Goal: Task Accomplishment & Management: Use online tool/utility

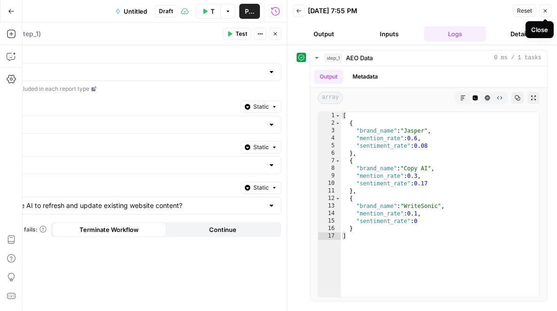
click at [543, 8] on icon "button" at bounding box center [546, 11] width 6 height 6
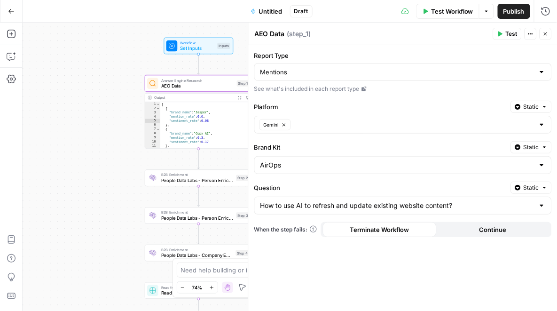
click at [540, 169] on div "AirOps" at bounding box center [403, 165] width 298 height 18
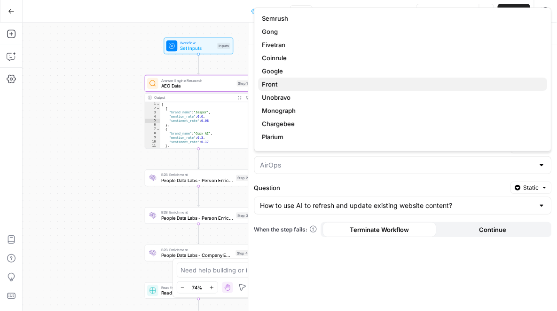
click at [456, 90] on button "Front" at bounding box center [402, 84] width 289 height 13
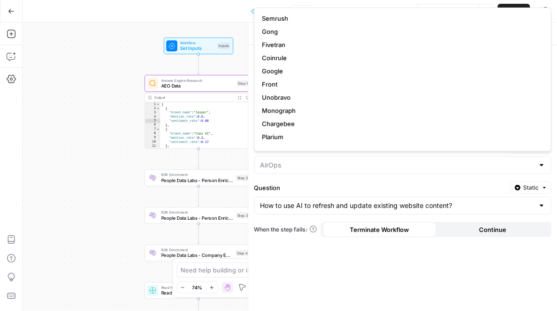
type input "Front"
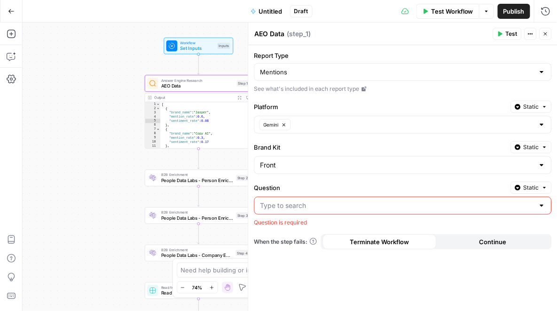
click at [542, 207] on div at bounding box center [542, 205] width 8 height 9
click at [535, 169] on div "Front" at bounding box center [403, 165] width 298 height 18
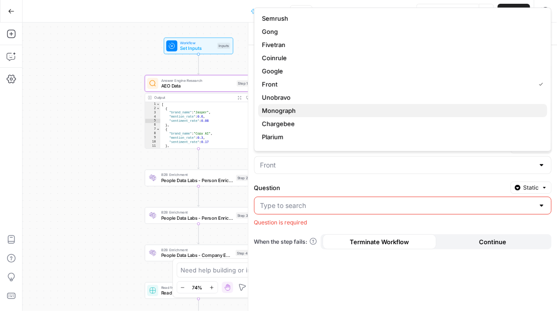
click at [438, 109] on span "Monograph" at bounding box center [401, 110] width 278 height 9
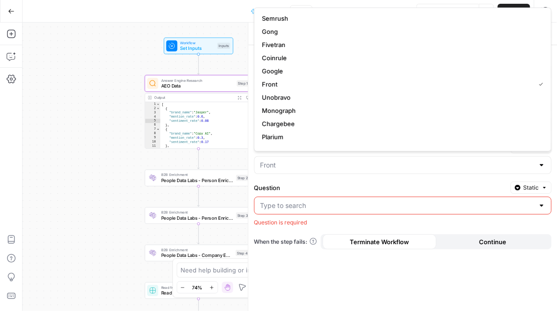
type input "Monograph"
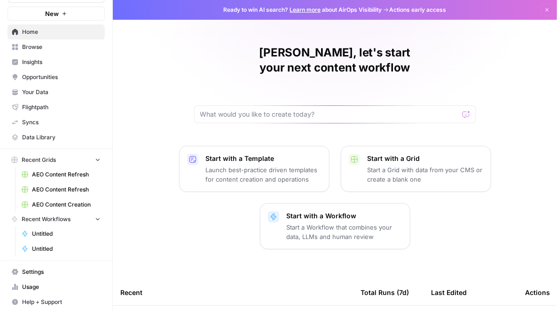
click at [72, 224] on button "Recent Workflows" at bounding box center [56, 219] width 97 height 14
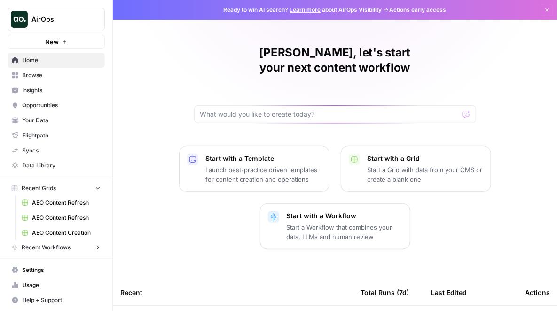
click at [74, 211] on link "AEO Content Refresh" at bounding box center [60, 217] width 87 height 15
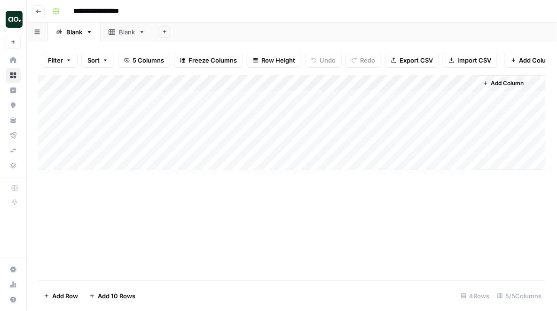
click at [36, 11] on icon "button" at bounding box center [39, 11] width 6 height 6
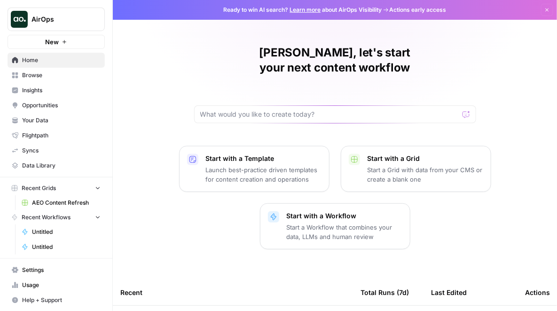
click at [50, 71] on span "Browse" at bounding box center [61, 75] width 79 height 8
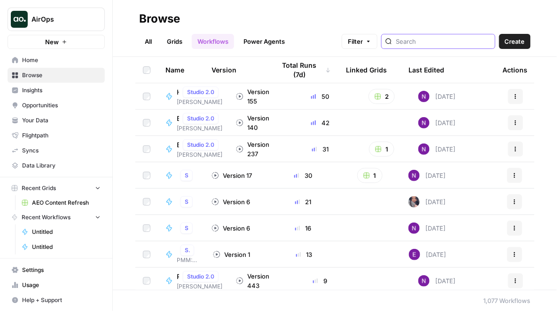
click at [456, 45] on input "search" at bounding box center [443, 41] width 95 height 9
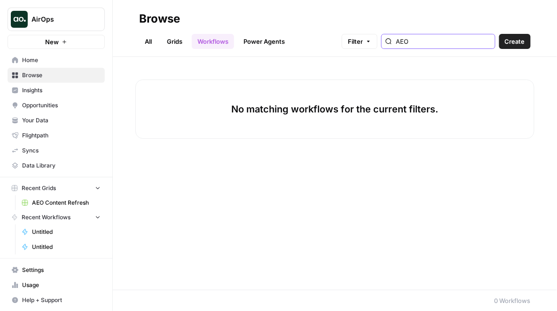
type input "AEO"
click at [263, 46] on link "Power Agents" at bounding box center [264, 41] width 53 height 15
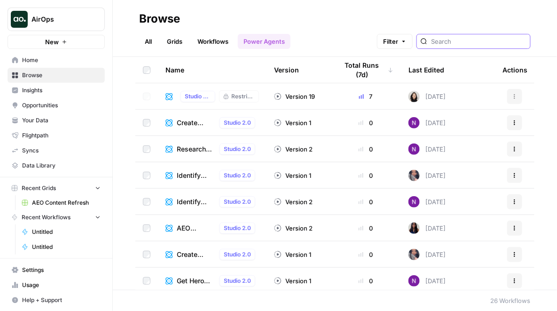
click at [475, 45] on input "search" at bounding box center [478, 41] width 95 height 9
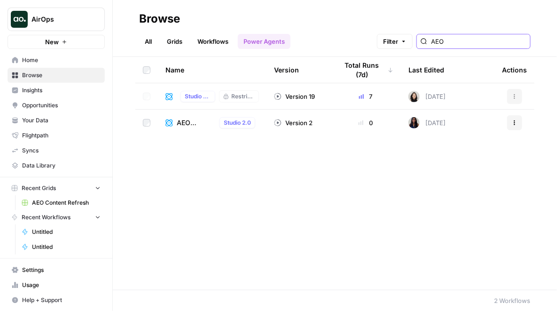
type input "AEO"
click at [185, 120] on span "AEO Optimizer - Fork" at bounding box center [196, 122] width 39 height 9
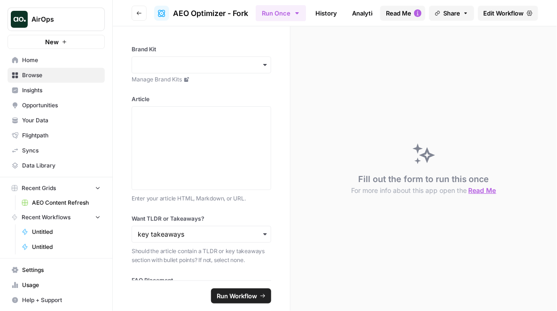
click at [501, 16] on span "Edit Workflow" at bounding box center [504, 12] width 40 height 9
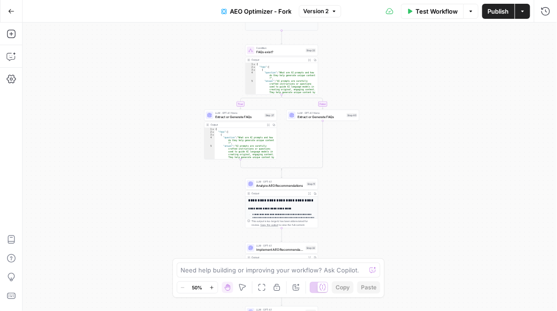
click at [7, 13] on button "Go Back" at bounding box center [11, 11] width 17 height 17
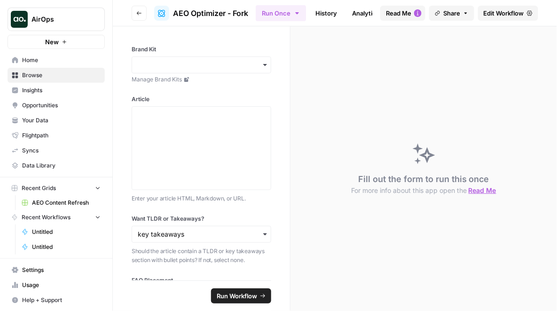
click at [142, 11] on button "Go back" at bounding box center [139, 13] width 15 height 15
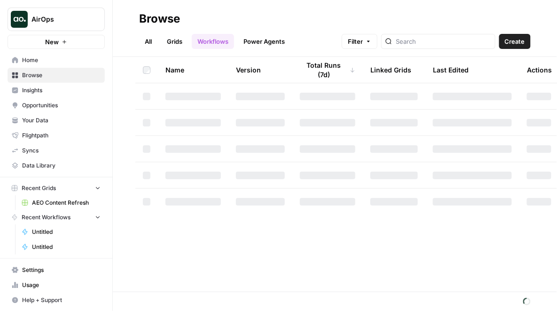
click at [286, 40] on link "Power Agents" at bounding box center [264, 41] width 53 height 15
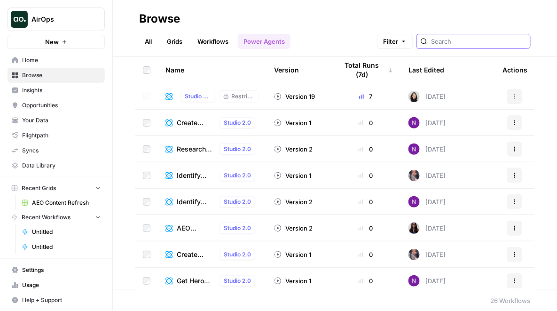
click at [472, 42] on input "search" at bounding box center [478, 41] width 95 height 9
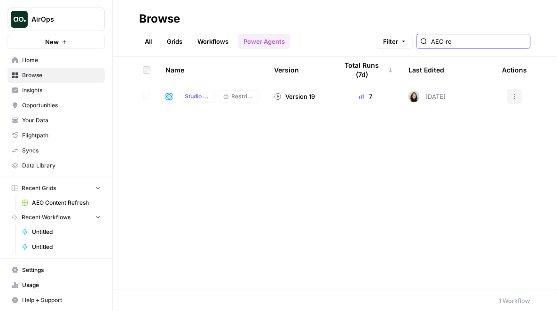
type input "AEO re"
click at [168, 95] on icon at bounding box center [169, 97] width 8 height 8
click at [184, 101] on div "Studio 2.0" at bounding box center [198, 96] width 35 height 11
click at [186, 101] on div "Studio 2.0" at bounding box center [198, 96] width 35 height 11
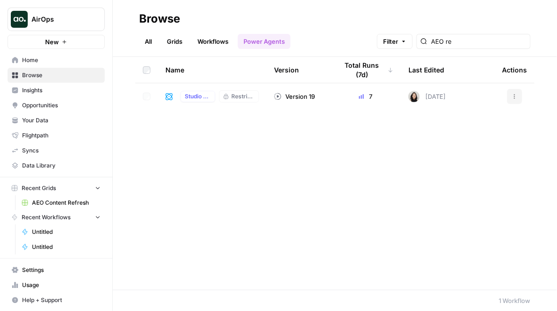
click at [166, 100] on icon at bounding box center [168, 96] width 7 height 7
click at [169, 95] on icon at bounding box center [169, 97] width 8 height 8
click at [174, 96] on div "AEO Refresh - CX Updated Studio 2.0 Restricted" at bounding box center [212, 96] width 94 height 12
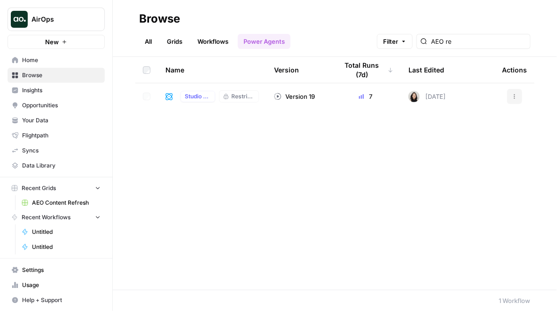
click at [174, 96] on div "AEO Refresh - CX Updated Studio 2.0 Restricted" at bounding box center [212, 96] width 94 height 12
click at [341, 97] on div "7" at bounding box center [365, 96] width 55 height 9
click at [366, 95] on div "7" at bounding box center [365, 96] width 55 height 9
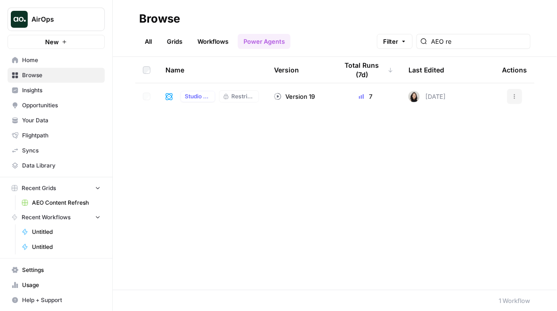
click at [340, 102] on td "7" at bounding box center [365, 96] width 71 height 26
click at [297, 93] on div "Version 19" at bounding box center [294, 96] width 41 height 9
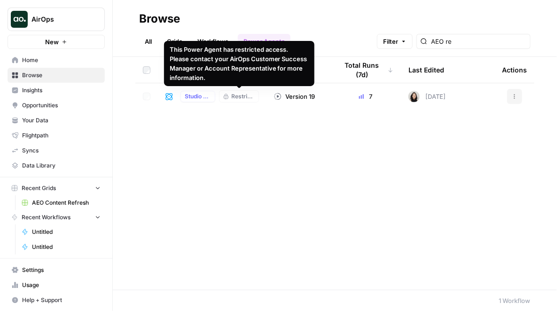
click at [261, 95] on td "AEO Refresh - CX Updated Studio 2.0 Restricted" at bounding box center [212, 96] width 109 height 26
click at [234, 99] on span "Restricted" at bounding box center [244, 96] width 24 height 8
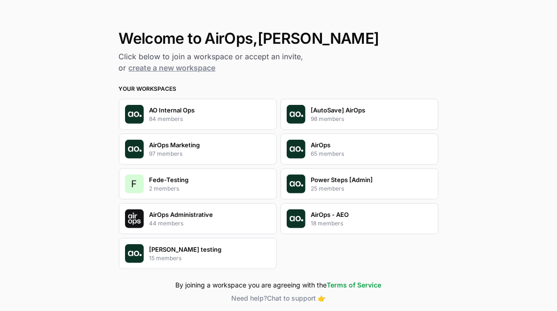
scroll to position [48, 0]
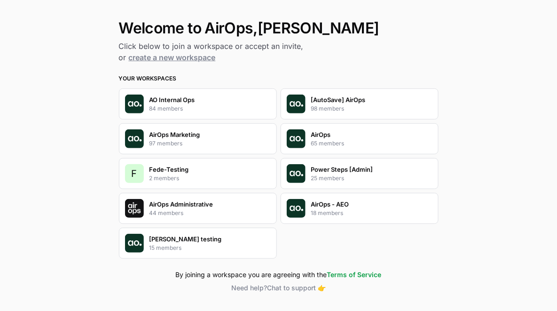
click at [322, 132] on p "AirOps" at bounding box center [321, 134] width 20 height 9
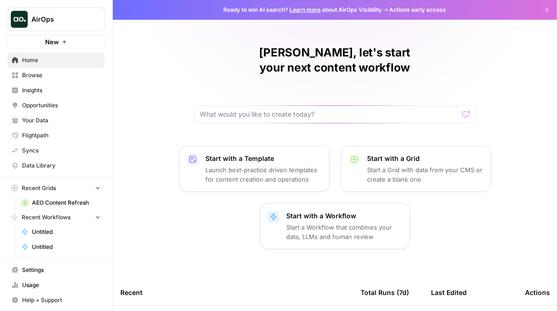
click at [61, 75] on span "Browse" at bounding box center [61, 75] width 79 height 8
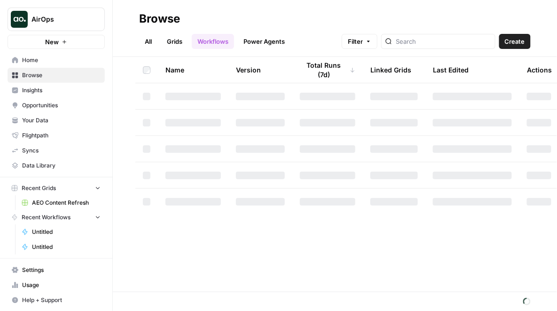
click at [266, 39] on link "Power Agents" at bounding box center [264, 41] width 53 height 15
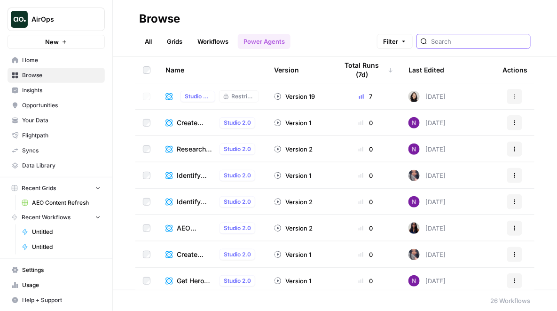
click at [472, 41] on input "search" at bounding box center [478, 41] width 95 height 9
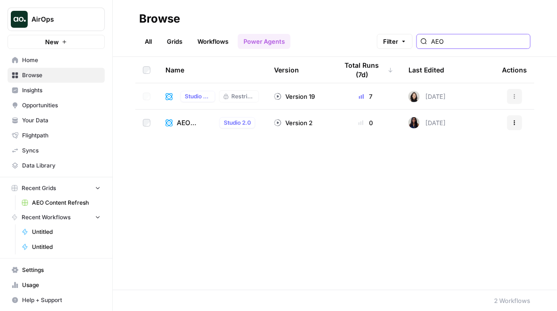
type input "AEO"
click at [168, 101] on div "AEO Refresh - CX Updated Studio 2.0 Restricted" at bounding box center [212, 96] width 94 height 12
click at [172, 93] on icon at bounding box center [169, 97] width 8 height 8
click at [170, 93] on icon at bounding box center [168, 96] width 7 height 7
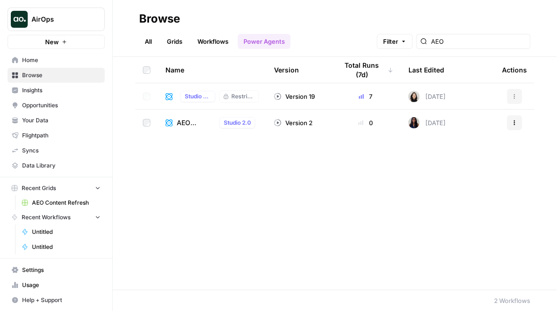
click at [245, 99] on span "Restricted" at bounding box center [244, 96] width 24 height 8
click at [252, 97] on span "Restricted" at bounding box center [244, 96] width 24 height 8
click at [282, 96] on div "Version 19" at bounding box center [294, 96] width 41 height 9
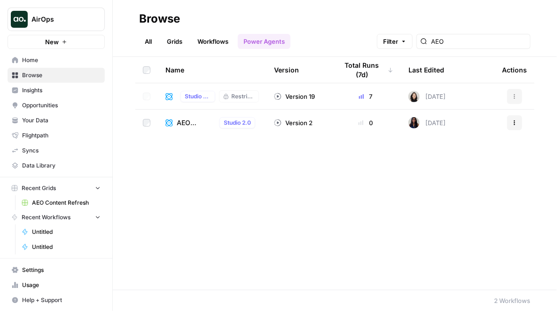
click at [271, 96] on td "Version 19" at bounding box center [299, 96] width 64 height 26
click at [214, 34] on link "Workflows" at bounding box center [213, 41] width 42 height 15
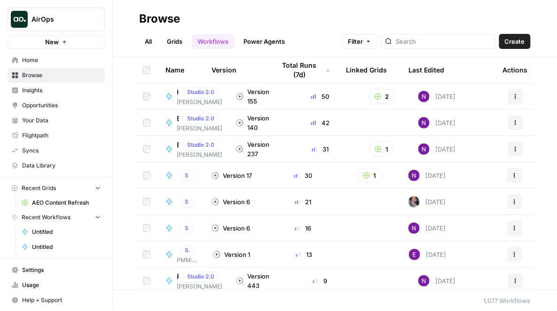
click at [515, 42] on span "Create" at bounding box center [515, 41] width 20 height 9
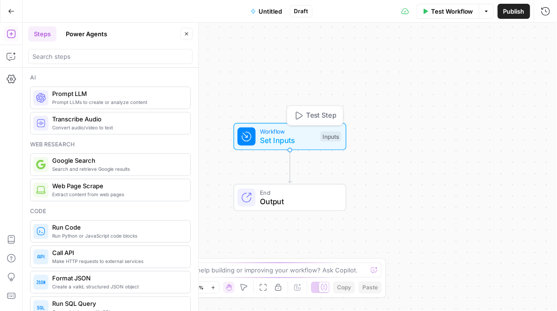
click at [263, 139] on span "Set Inputs" at bounding box center [288, 140] width 56 height 11
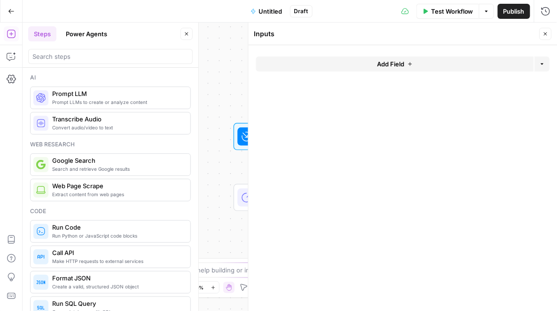
click at [397, 63] on span "Add Field" at bounding box center [390, 63] width 27 height 9
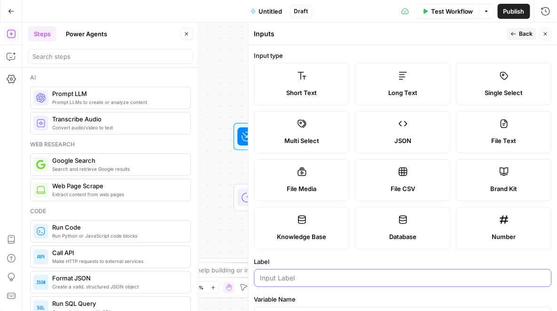
click at [304, 279] on input "Label" at bounding box center [402, 277] width 285 height 9
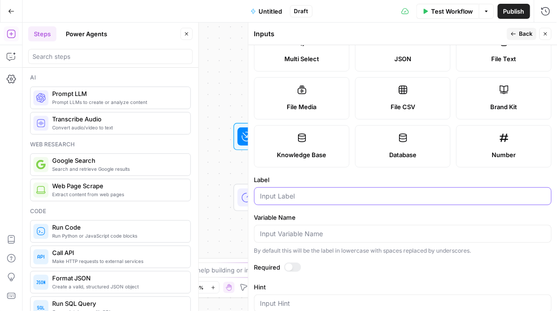
scroll to position [79, 0]
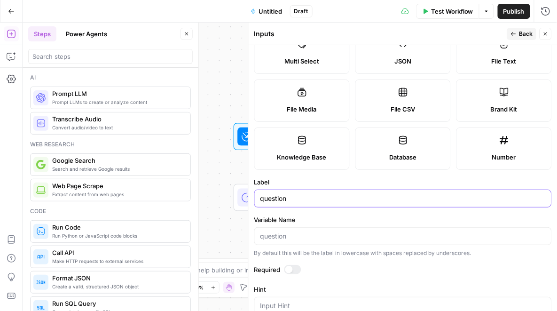
type input "question"
click at [520, 31] on span "Back" at bounding box center [526, 34] width 14 height 8
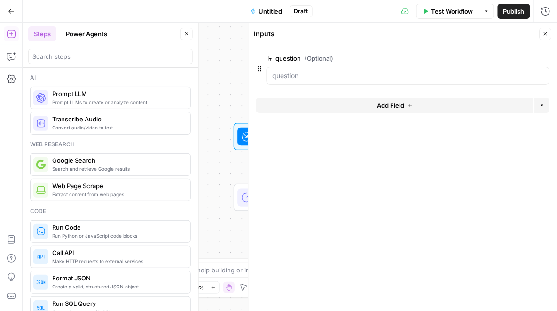
click at [544, 34] on icon "button" at bounding box center [546, 34] width 6 height 6
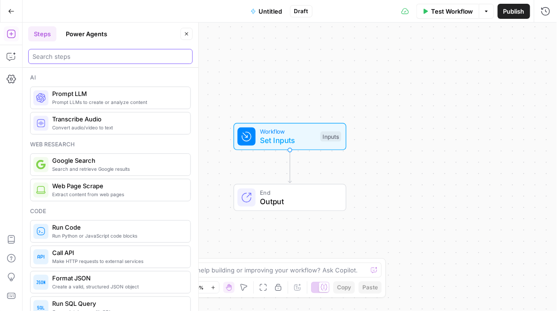
click at [165, 55] on input "search" at bounding box center [110, 56] width 156 height 9
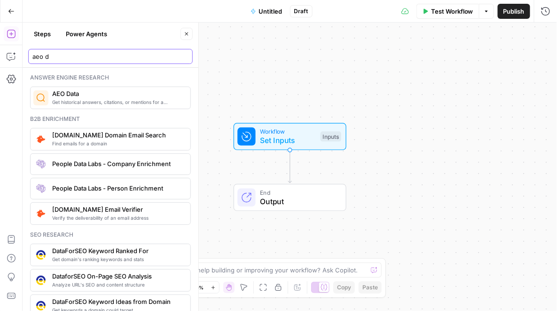
type input "aeo d"
click at [63, 99] on span "Get historical answers, citations, or mentions for a question" at bounding box center [117, 102] width 131 height 8
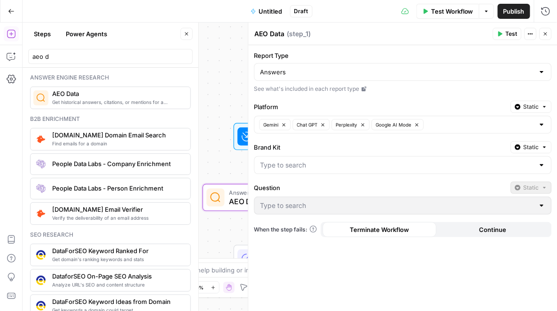
click at [541, 162] on div at bounding box center [542, 164] width 8 height 9
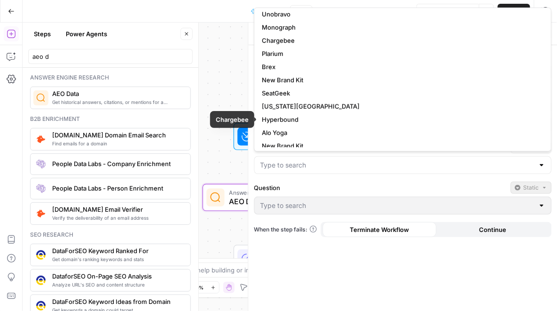
scroll to position [101, 0]
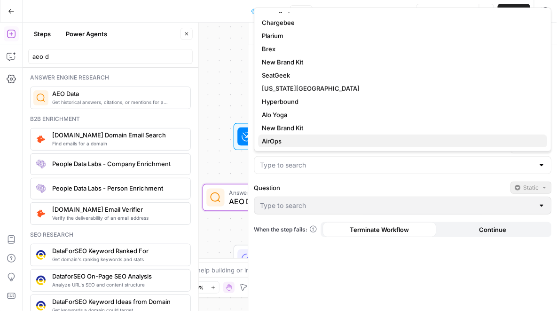
click at [311, 139] on span "AirOps" at bounding box center [401, 140] width 278 height 9
type input "AirOps"
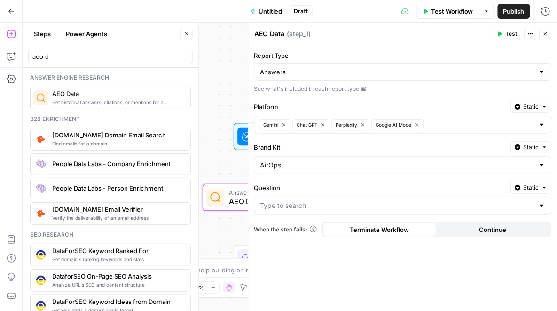
click at [541, 191] on button "Static" at bounding box center [531, 187] width 41 height 12
click at [523, 225] on span "Liquid" at bounding box center [513, 227] width 53 height 9
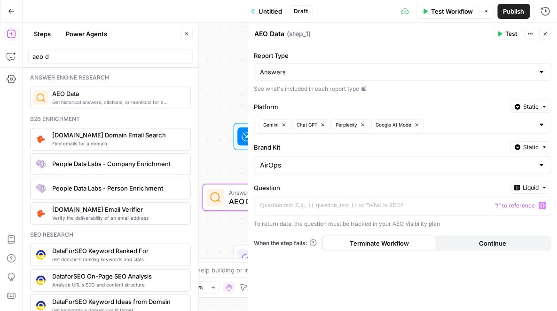
click at [542, 205] on icon "button" at bounding box center [543, 205] width 5 height 5
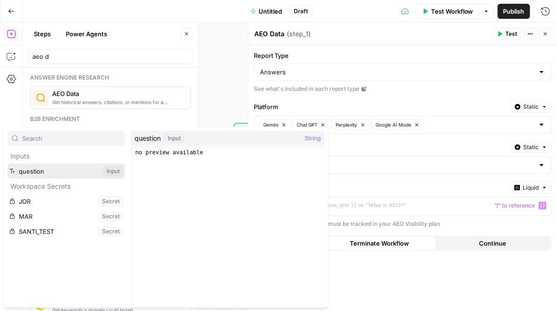
click at [66, 173] on button "Select variable question" at bounding box center [67, 171] width 118 height 15
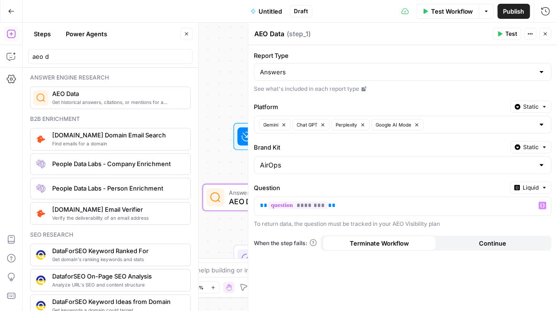
click at [549, 30] on button "Close" at bounding box center [546, 34] width 12 height 12
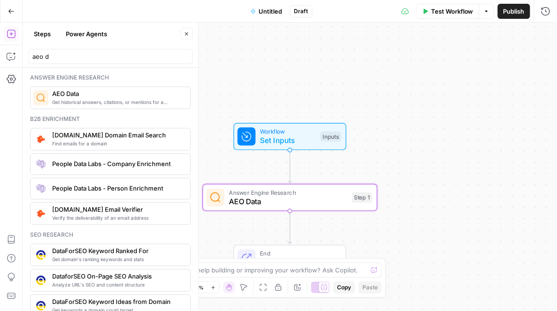
click at [327, 203] on span "AEO Data" at bounding box center [288, 201] width 118 height 11
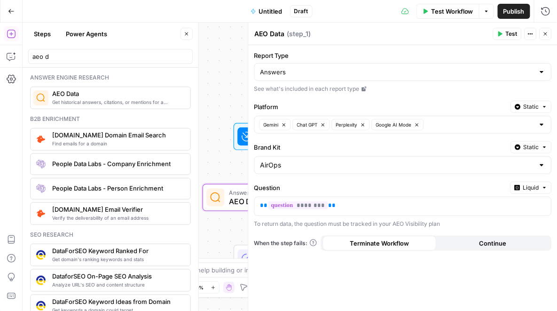
click at [545, 31] on icon "button" at bounding box center [546, 34] width 6 height 6
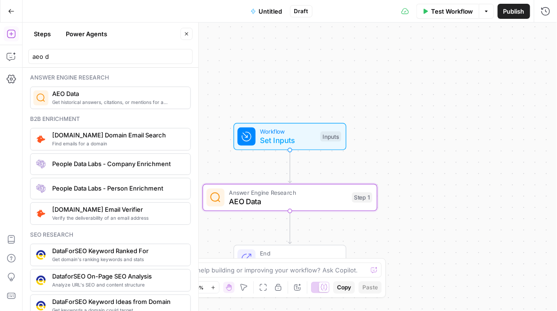
click at [190, 37] on button "Close" at bounding box center [187, 34] width 12 height 12
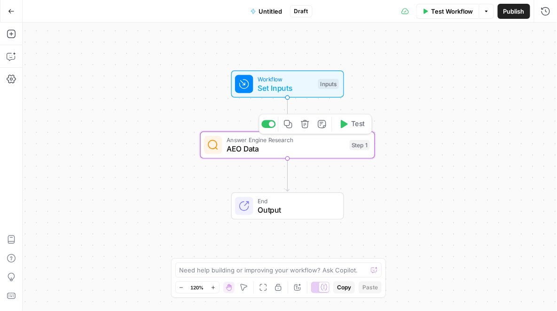
click at [339, 148] on span "AEO Data" at bounding box center [286, 148] width 118 height 11
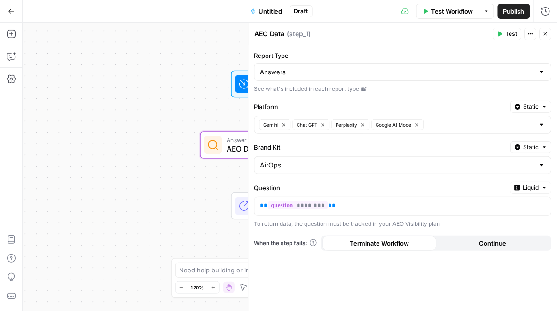
click at [209, 182] on div "Workflow Set Inputs Inputs Answer Engine Research AEO Data Step 1 End Output" at bounding box center [290, 167] width 535 height 288
click at [548, 34] on icon "button" at bounding box center [546, 34] width 6 height 6
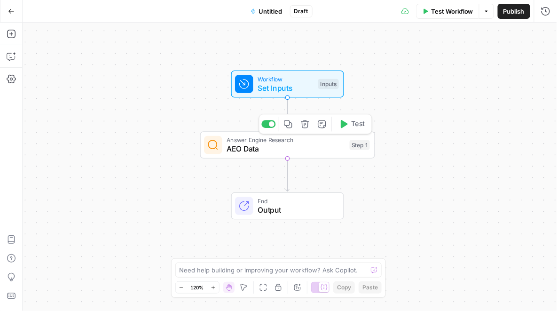
click at [307, 144] on span "AEO Data" at bounding box center [286, 148] width 118 height 11
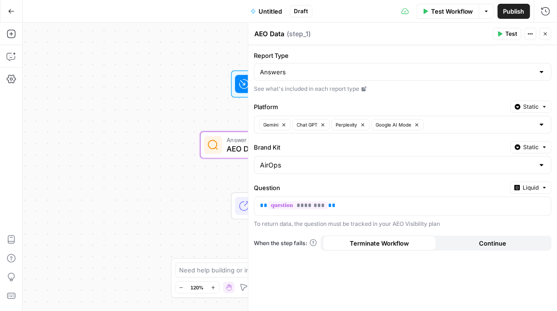
click at [541, 35] on button "Close" at bounding box center [546, 34] width 12 height 12
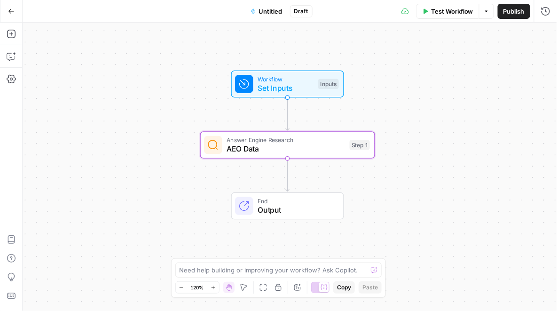
click at [282, 86] on span "Set Inputs" at bounding box center [286, 87] width 56 height 11
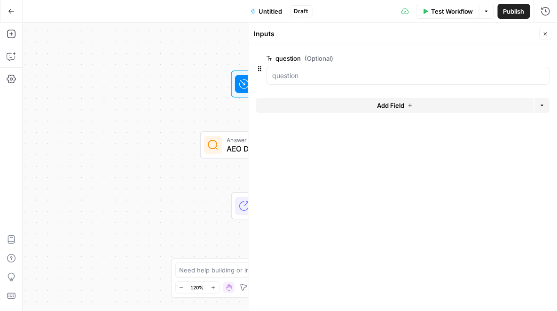
click at [346, 102] on button "Add Field" at bounding box center [395, 105] width 278 height 15
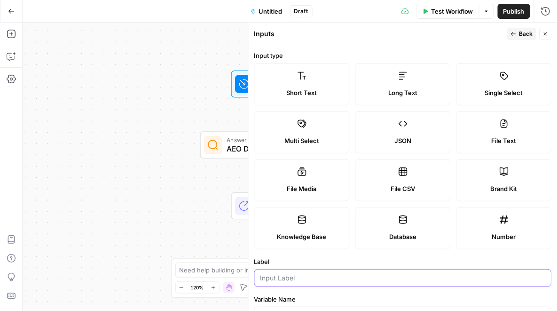
click at [292, 274] on input "Label" at bounding box center [402, 277] width 285 height 9
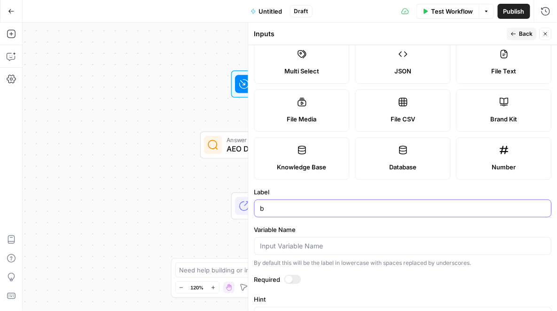
scroll to position [70, 0]
type input "brandkit_id"
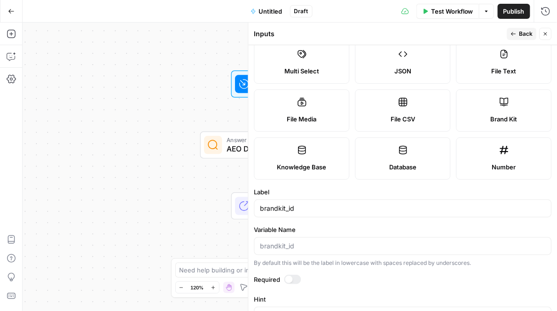
click at [524, 36] on span "Back" at bounding box center [526, 34] width 14 height 8
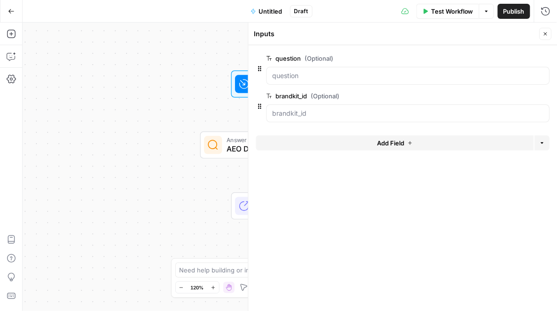
click at [189, 121] on div "Workflow Set Inputs Inputs Answer Engine Research AEO Data Step 1 End Output" at bounding box center [290, 167] width 535 height 288
click at [237, 150] on span "AEO Data" at bounding box center [286, 148] width 118 height 11
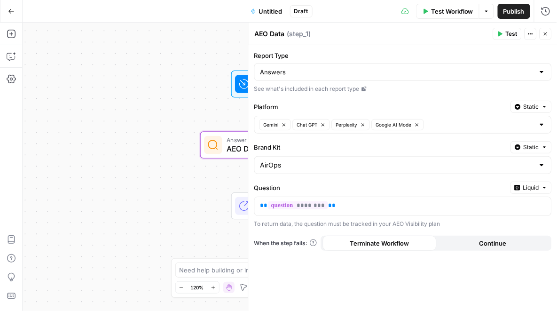
click at [530, 150] on span "Static" at bounding box center [532, 147] width 16 height 8
click at [509, 189] on span "Liquid" at bounding box center [513, 187] width 53 height 9
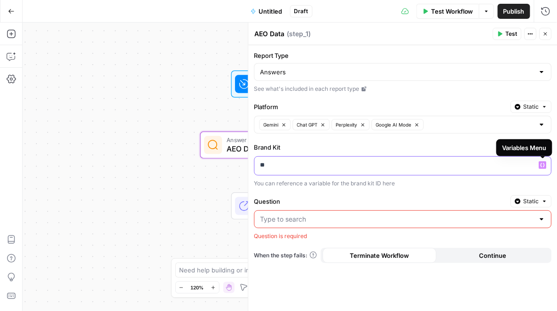
click at [542, 164] on icon "button" at bounding box center [543, 165] width 5 height 5
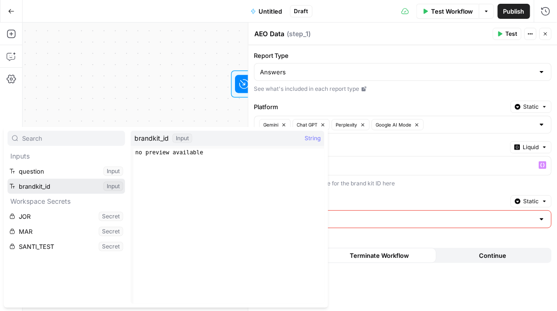
click at [47, 182] on button "Select variable brandkit_id" at bounding box center [67, 186] width 118 height 15
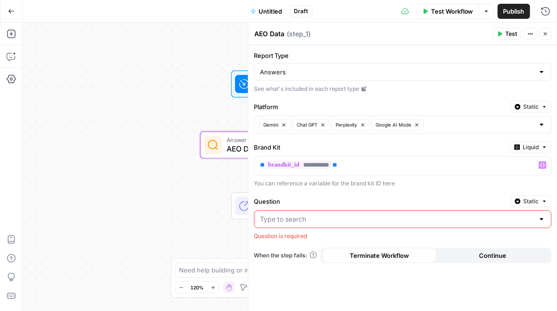
click at [542, 218] on div at bounding box center [542, 218] width 8 height 9
click at [544, 203] on icon "button" at bounding box center [545, 201] width 6 height 6
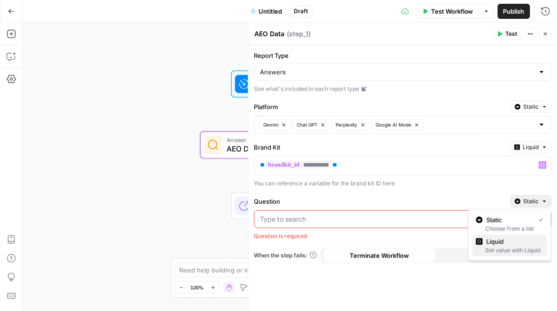
click at [513, 242] on span "Liquid" at bounding box center [513, 240] width 53 height 9
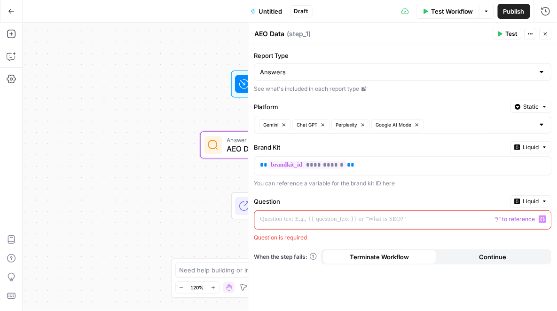
click at [547, 216] on div "“/” to reference Variables Menu" at bounding box center [403, 220] width 297 height 18
click at [543, 217] on icon "button" at bounding box center [543, 219] width 5 height 5
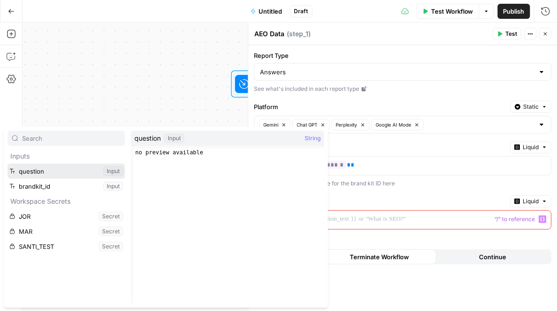
click at [50, 170] on button "Select variable question" at bounding box center [67, 171] width 118 height 15
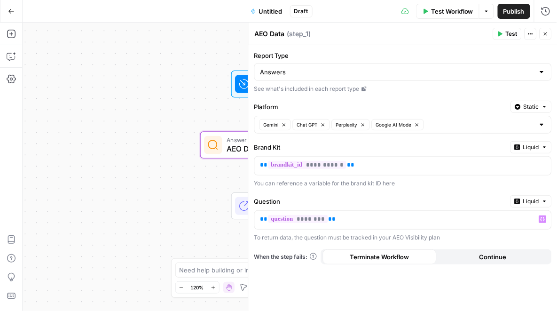
click at [462, 186] on div "**********" at bounding box center [403, 178] width 309 height 266
click at [546, 33] on icon "button" at bounding box center [545, 33] width 3 height 3
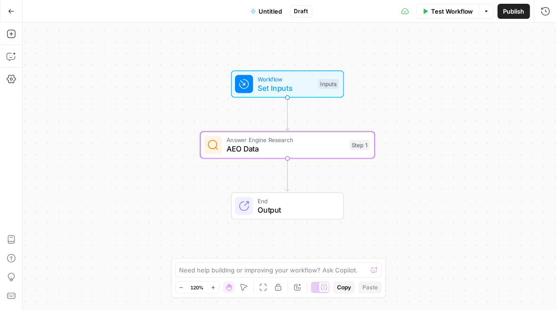
click at [396, 195] on div "Workflow Set Inputs Inputs Answer Engine Research AEO Data Step 1 End Output" at bounding box center [290, 167] width 535 height 288
click at [300, 142] on span "Answer Engine Research" at bounding box center [286, 139] width 118 height 9
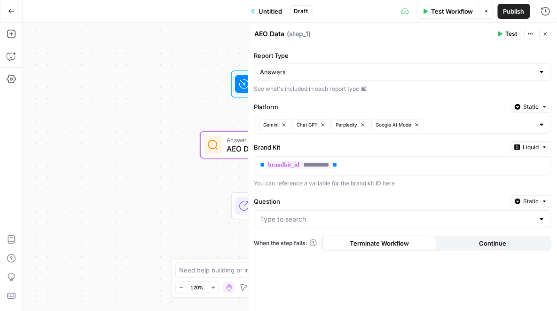
click at [477, 183] on div "You can reference a variable for the brand kit ID here" at bounding box center [403, 183] width 298 height 8
click at [422, 200] on label "Question" at bounding box center [380, 201] width 253 height 9
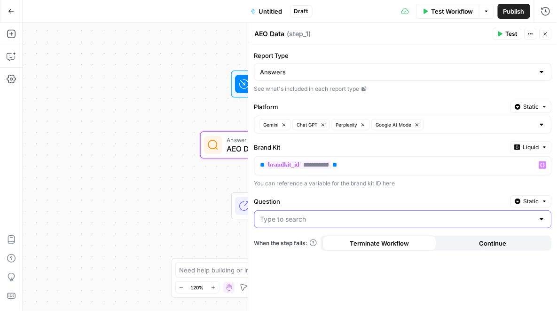
click at [422, 214] on input "Question" at bounding box center [397, 218] width 274 height 9
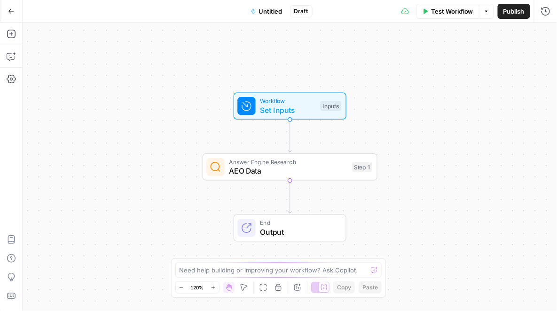
click at [271, 167] on span "AEO Data" at bounding box center [288, 170] width 118 height 11
type input "AirOps"
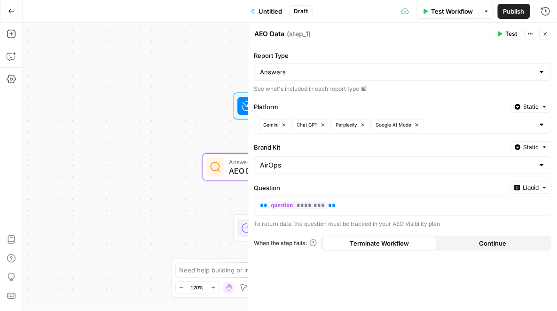
click at [11, 18] on button "Go Back" at bounding box center [11, 11] width 17 height 17
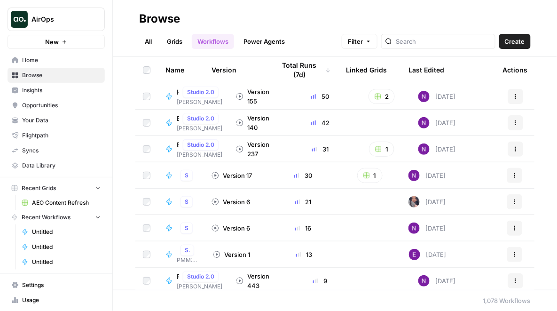
click at [58, 121] on span "Your Data" at bounding box center [61, 120] width 79 height 8
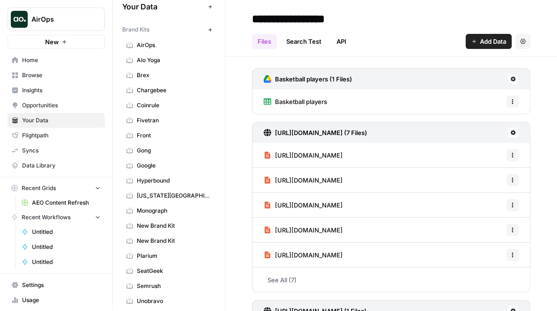
scroll to position [18, 0]
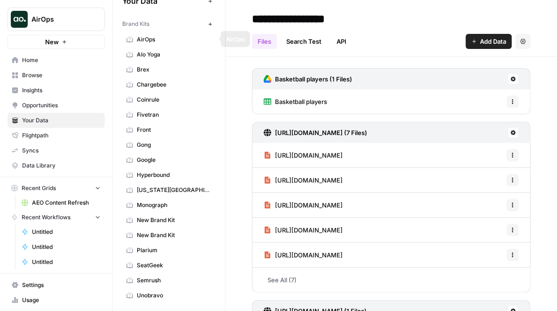
click at [157, 42] on span "AirOps" at bounding box center [174, 39] width 75 height 8
